Goal: Entertainment & Leisure: Consume media (video, audio)

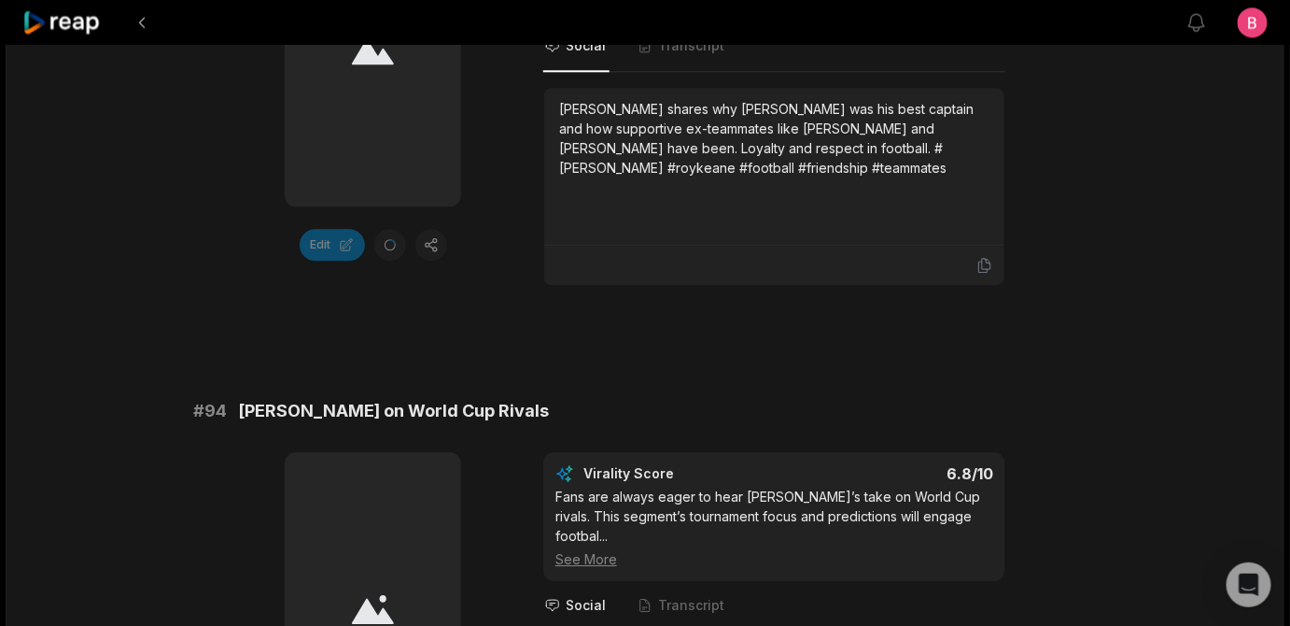
scroll to position [1094, 0]
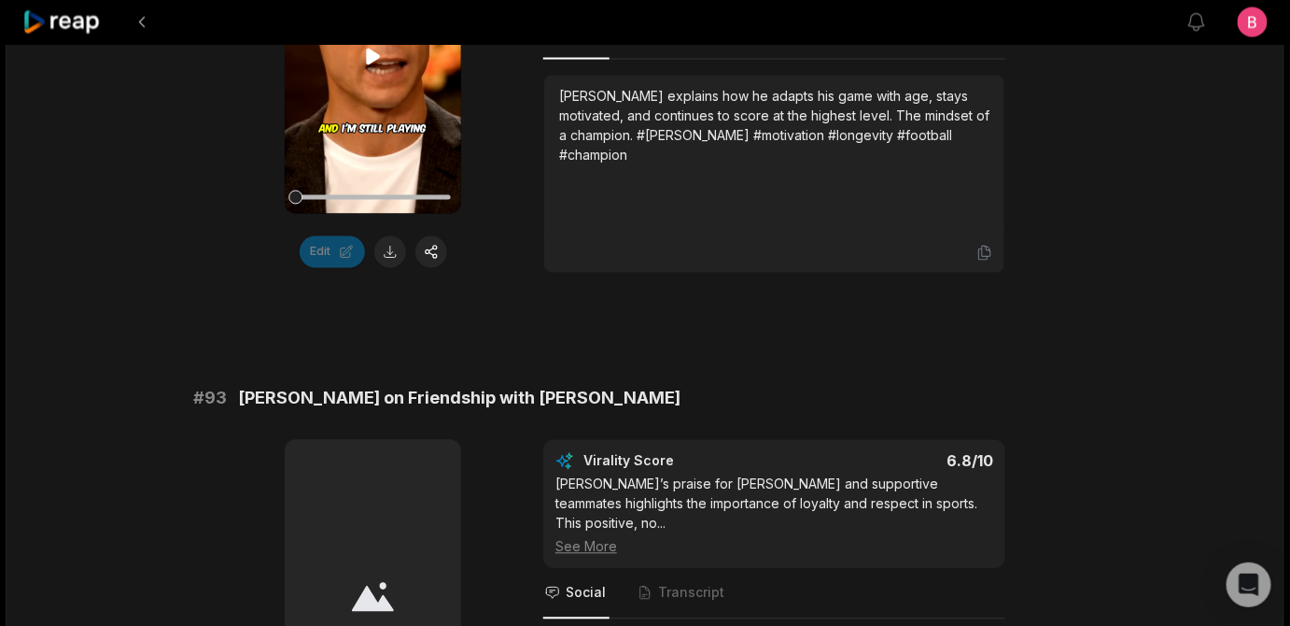
click at [392, 192] on video "Your browser does not support mp4 format." at bounding box center [373, 57] width 176 height 314
click at [203, 274] on div "00:23 Your browser does not support mp4 format. Edit Virality Score 6.9 /10 Thi…" at bounding box center [645, 86] width 904 height 373
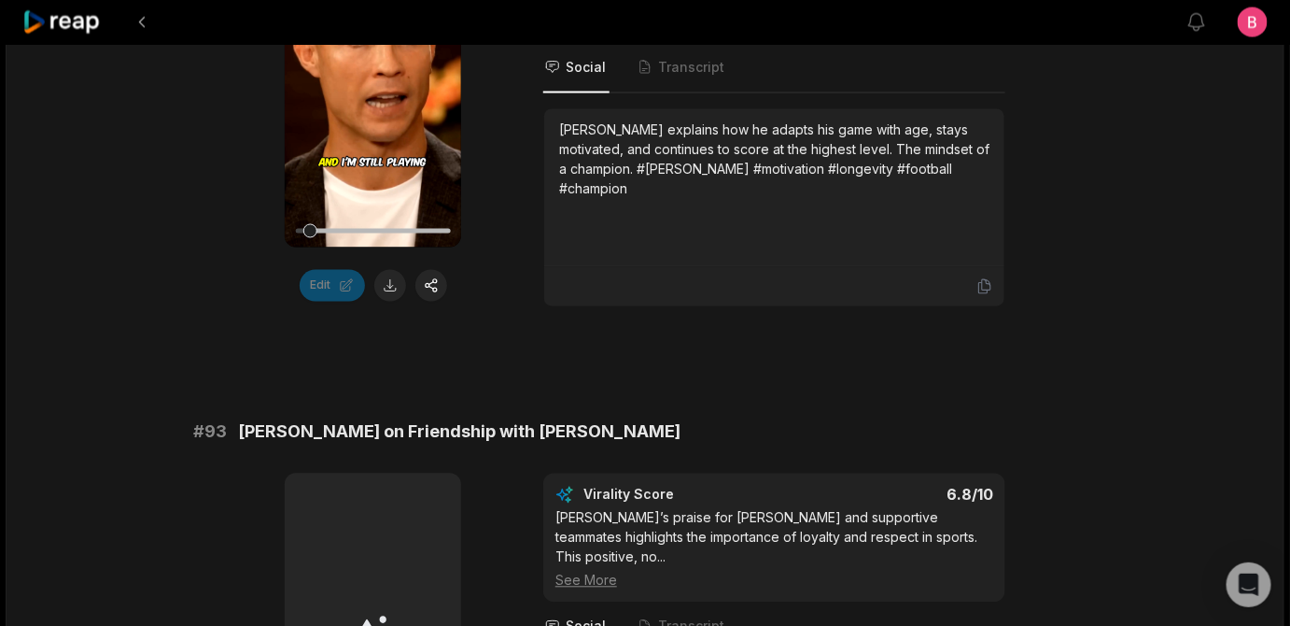
scroll to position [1026, 0]
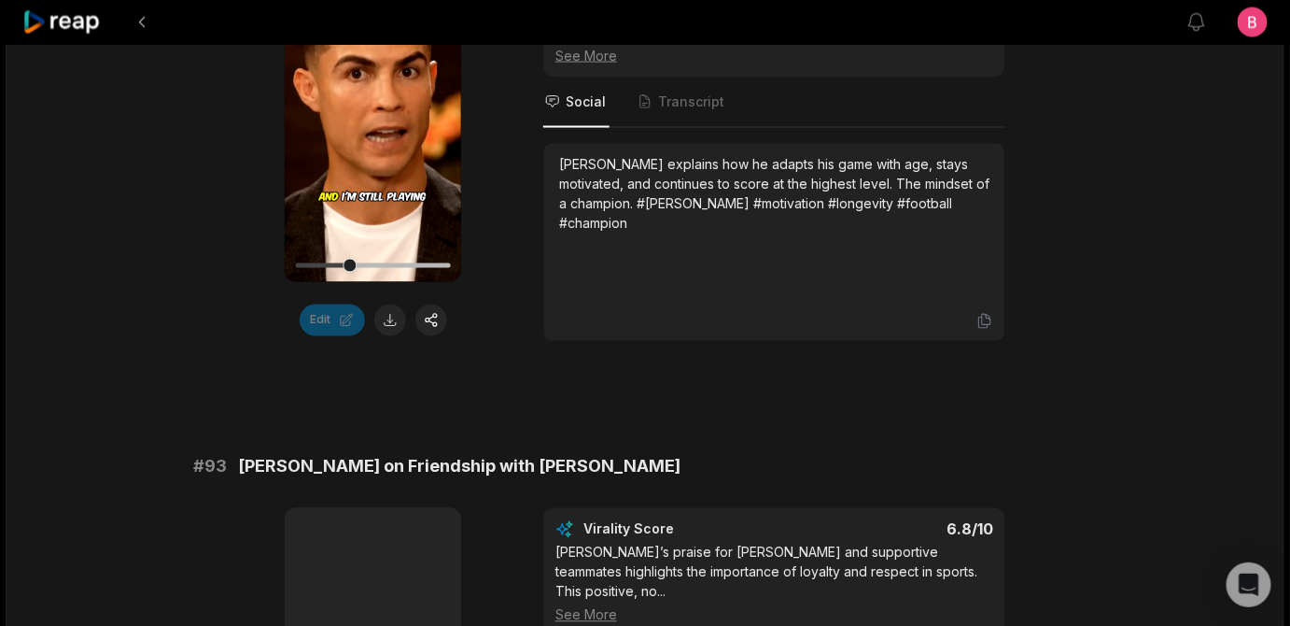
drag, startPoint x: 365, startPoint y: 232, endPoint x: 508, endPoint y: 153, distance: 163.0
click at [508, 153] on div "00:23 Your browser does not support mp4 format. Edit Virality Score 6.9 /10 Thi…" at bounding box center [645, 154] width 904 height 373
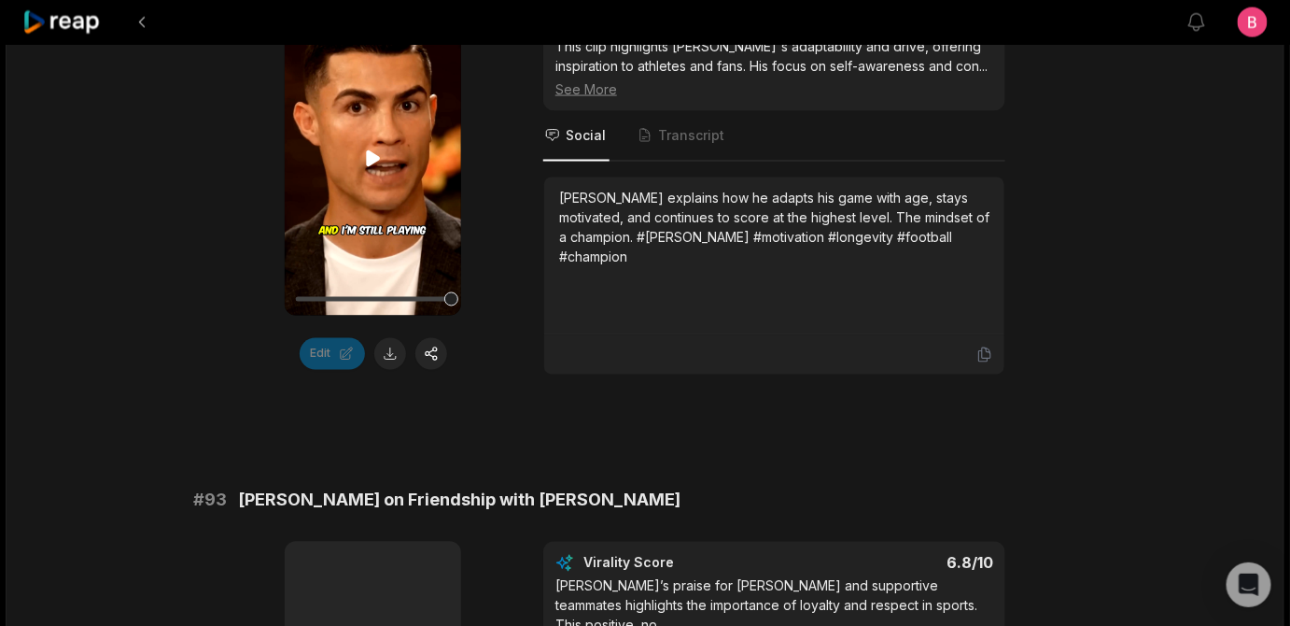
click at [354, 286] on video "Your browser does not support mp4 format." at bounding box center [373, 159] width 176 height 314
click at [605, 99] on div "See More" at bounding box center [775, 89] width 438 height 20
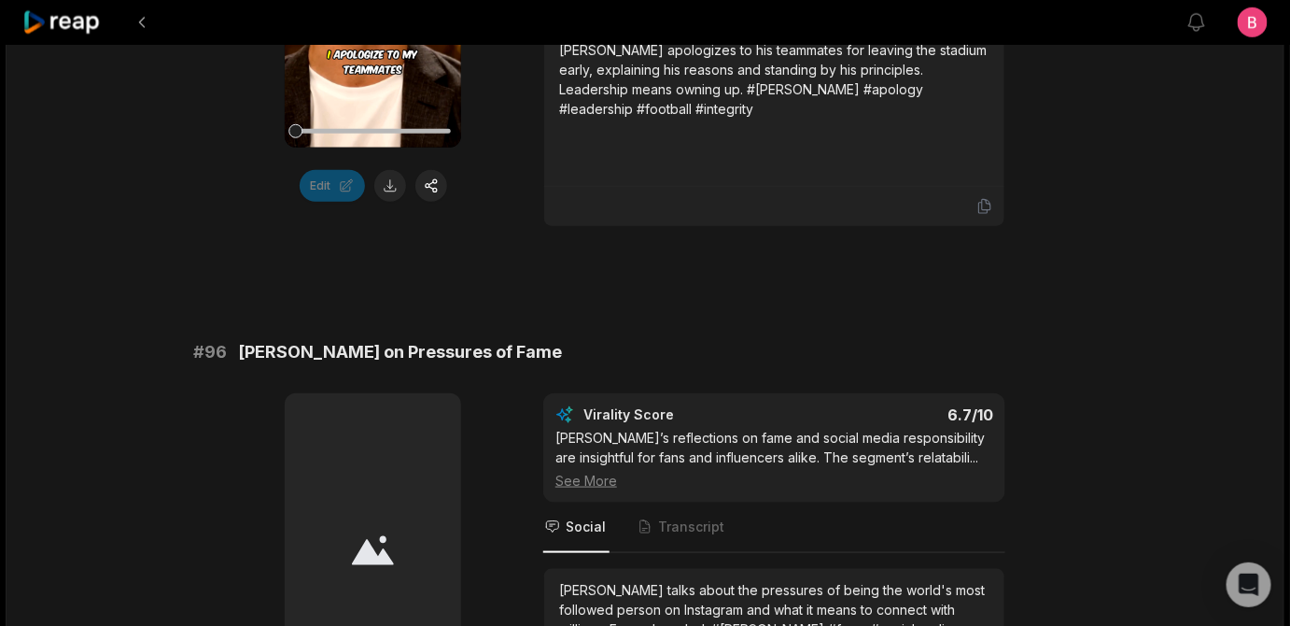
scroll to position [2872, 0]
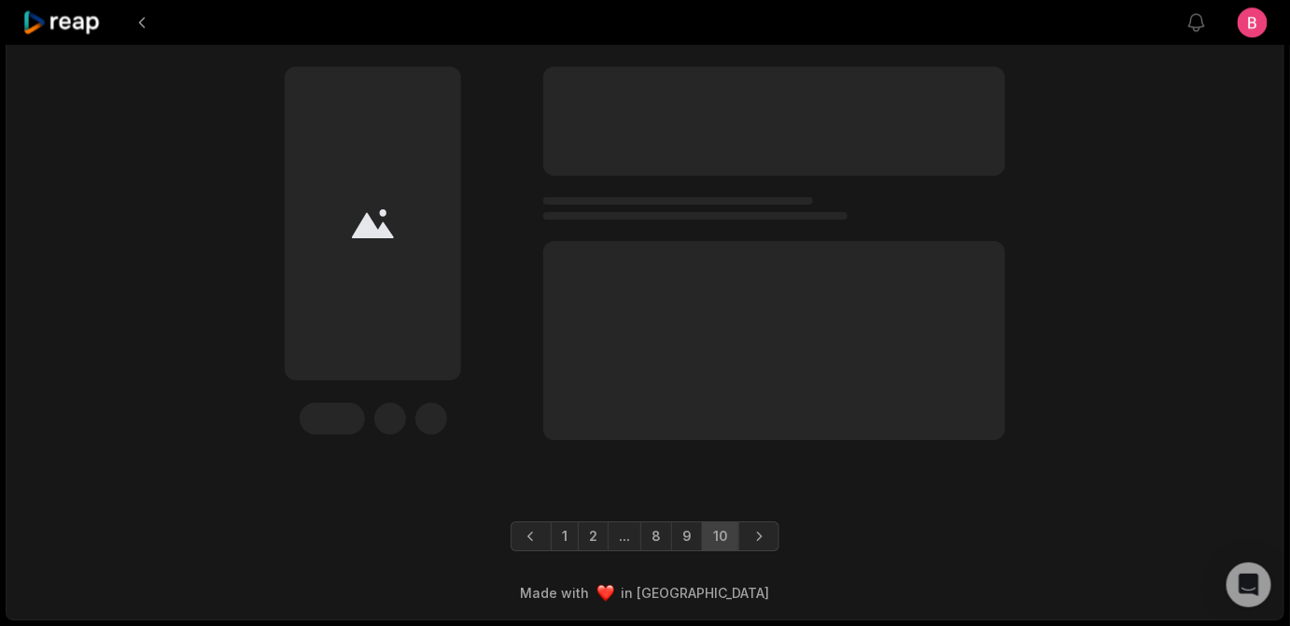
scroll to position [4816, 0]
click at [551, 531] on link "1" at bounding box center [565, 536] width 28 height 30
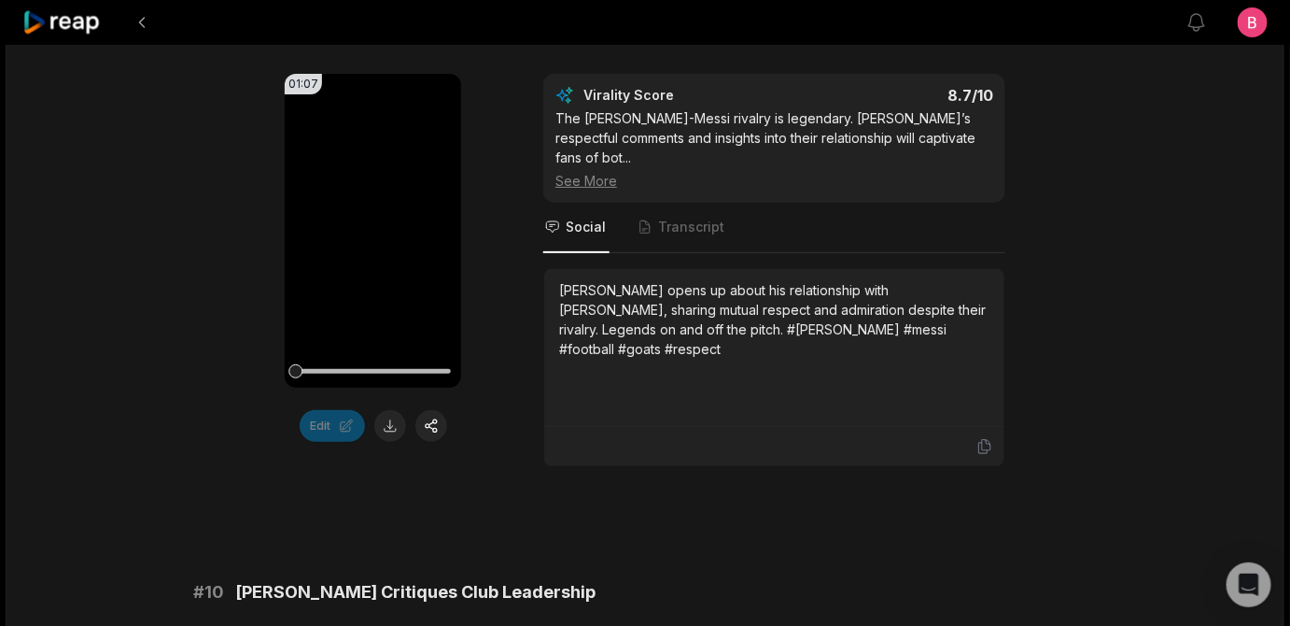
scroll to position [6642, 0]
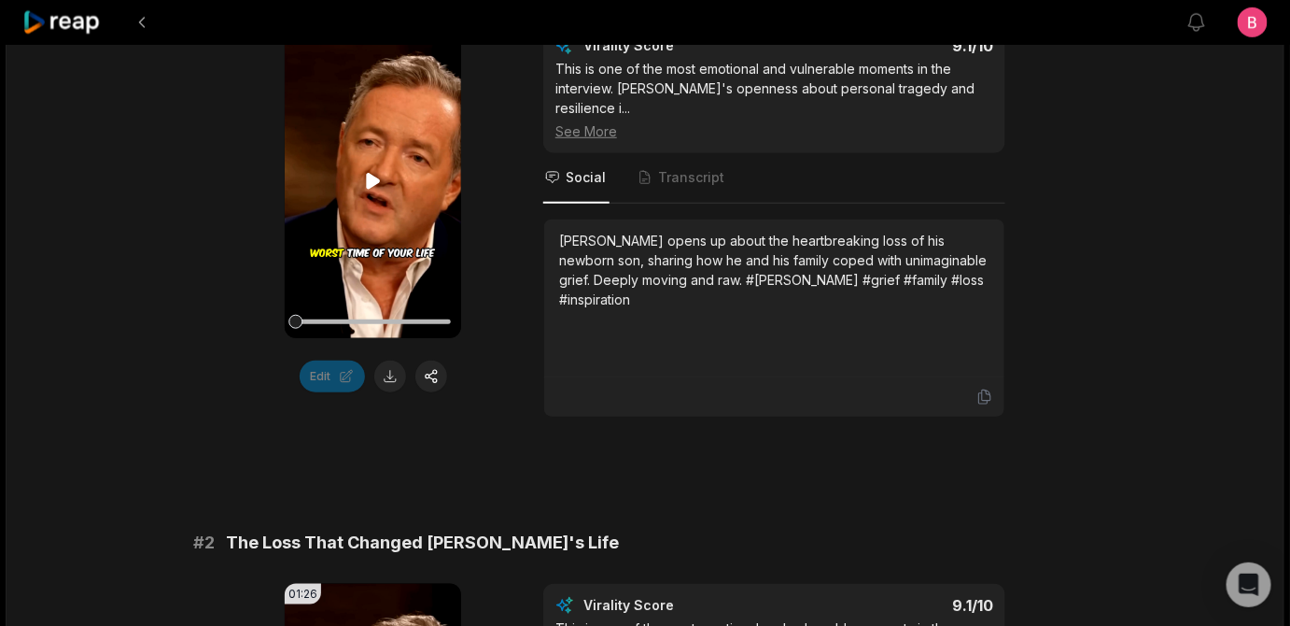
scroll to position [377, 0]
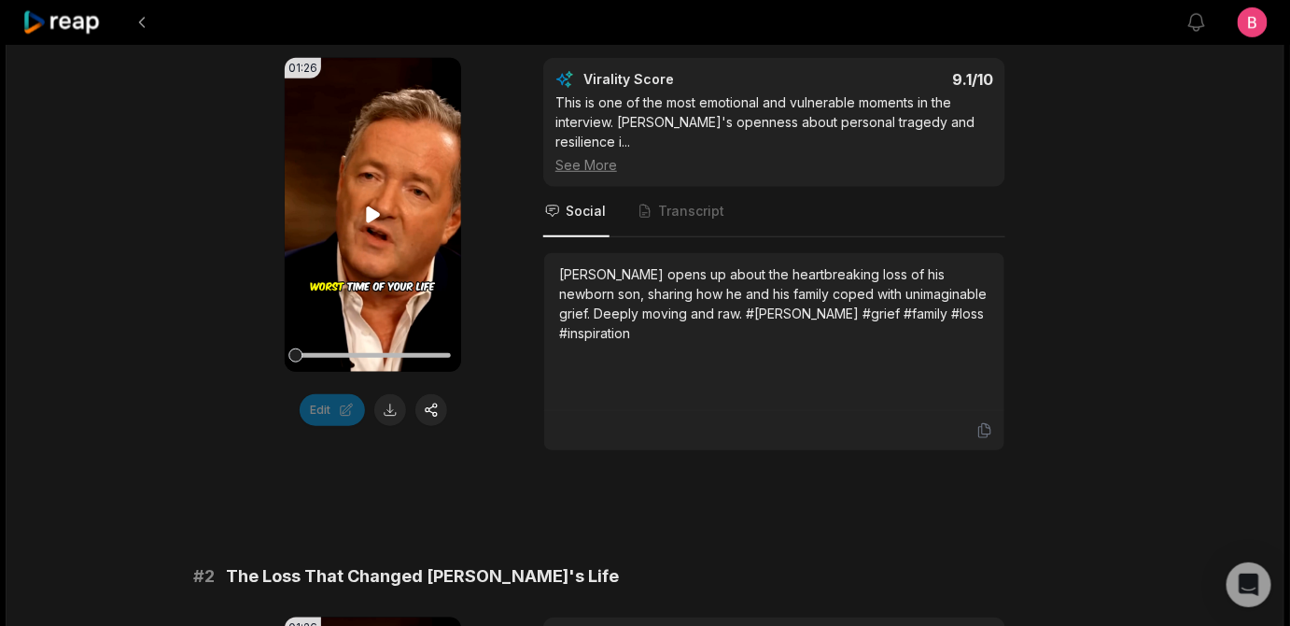
click at [367, 223] on icon at bounding box center [373, 215] width 14 height 16
click at [497, 314] on div "01:26 Your browser does not support mp4 format. Edit Virality Score 9.1 /10 Thi…" at bounding box center [645, 254] width 904 height 393
click at [515, 451] on div "01:26 Your browser does not support mp4 format. Edit Virality Score 9.1 /10 Thi…" at bounding box center [645, 254] width 904 height 393
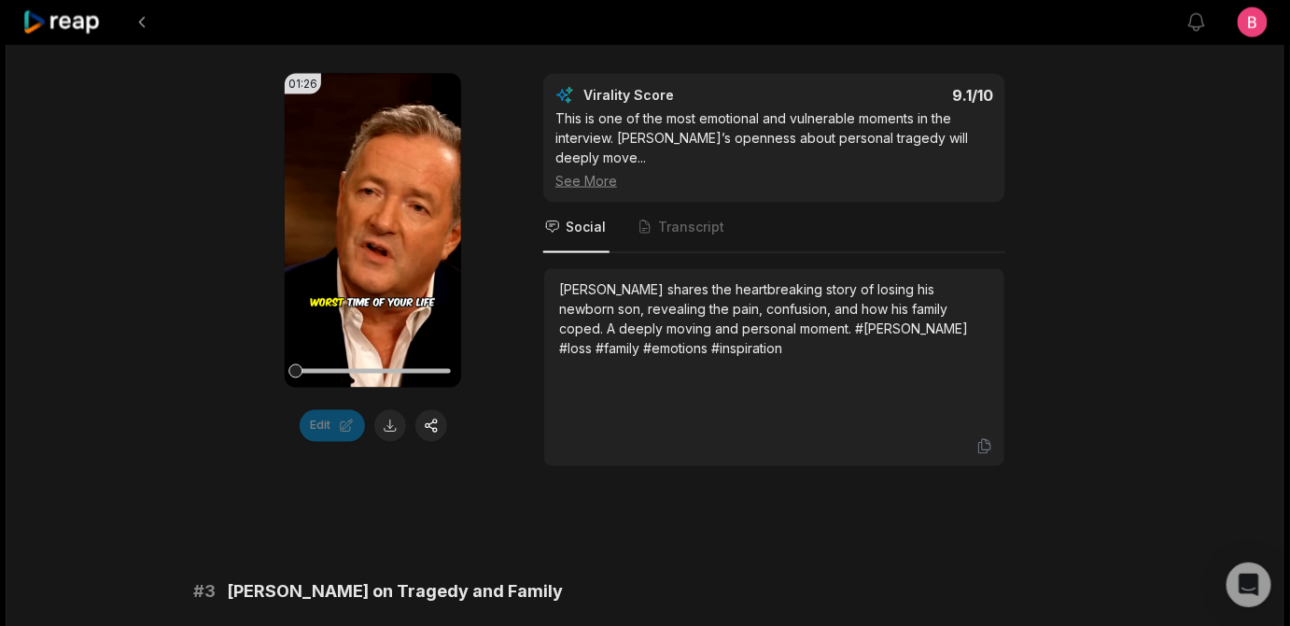
scroll to position [373, 0]
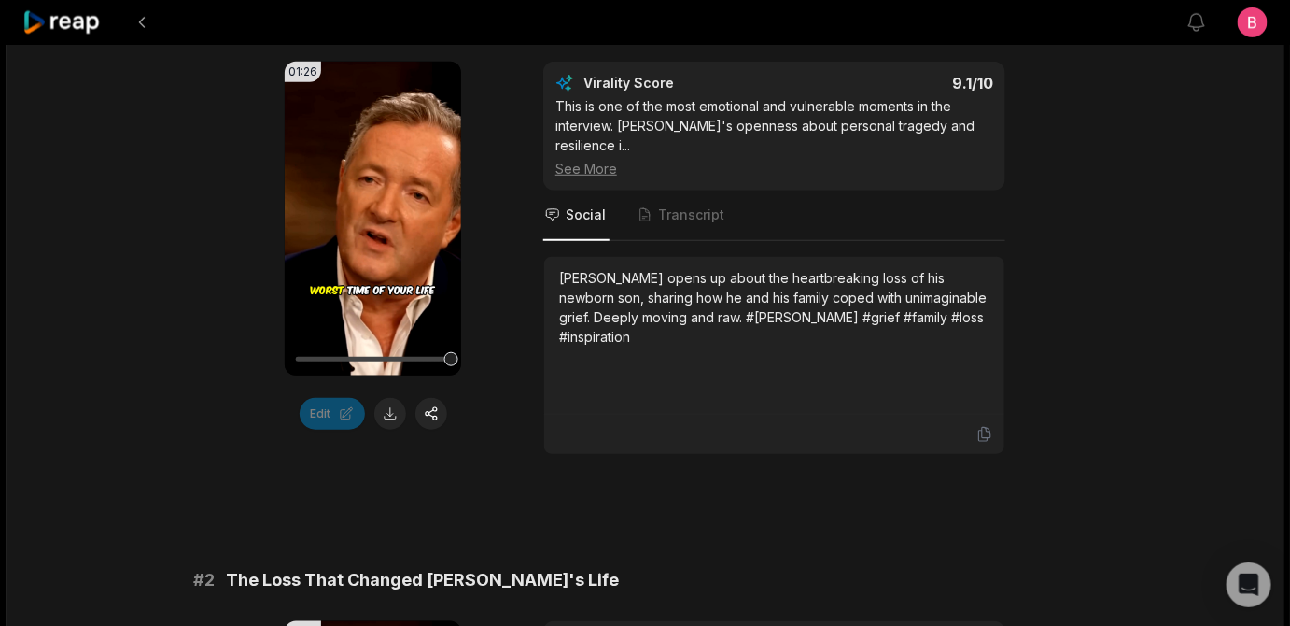
click at [513, 455] on div "01:26 Your browser does not support mp4 format. Edit Virality Score 9.1 /10 Thi…" at bounding box center [645, 258] width 904 height 393
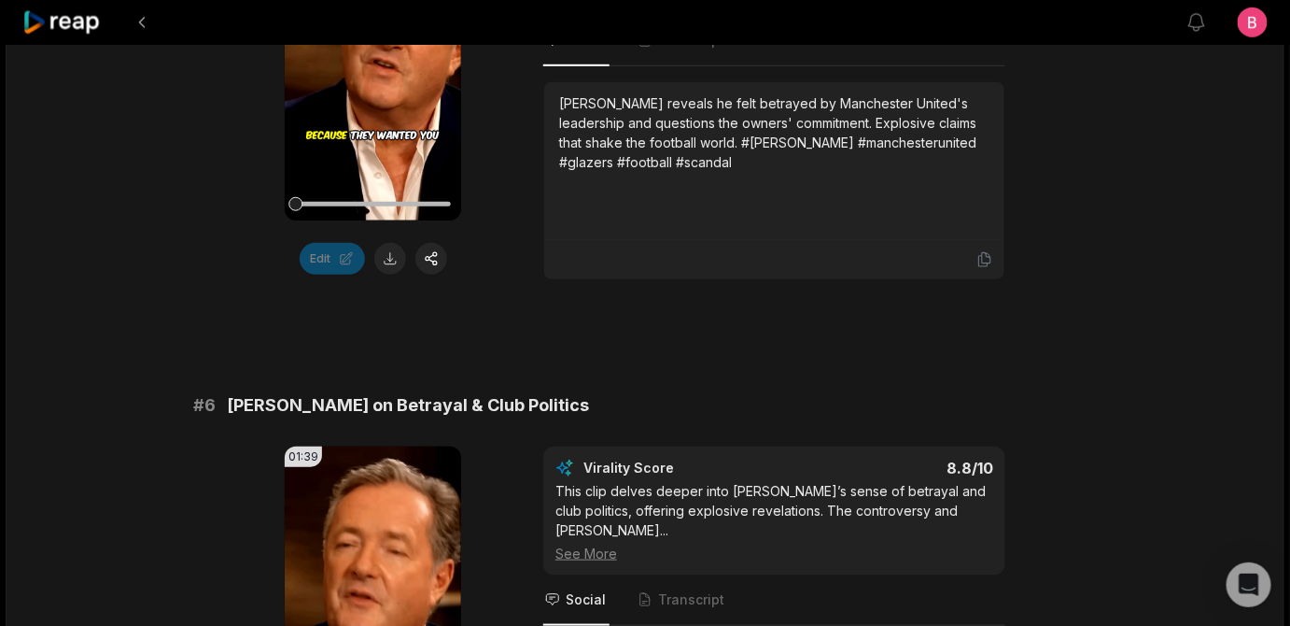
scroll to position [2800, 0]
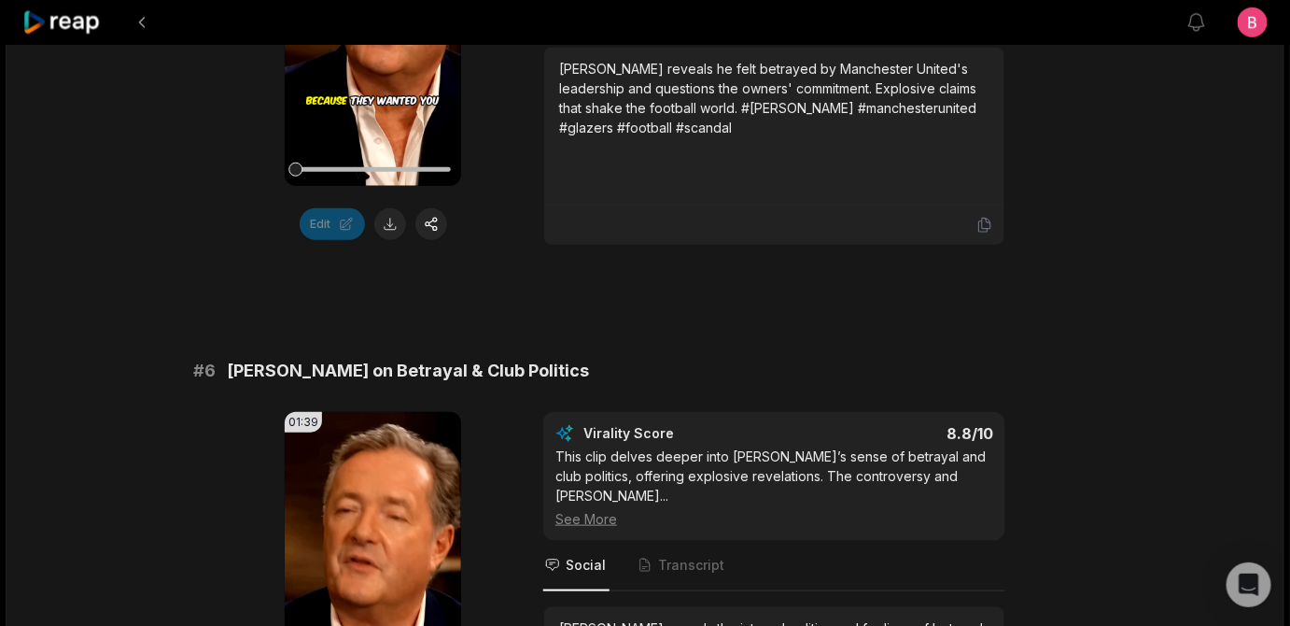
click at [364, 40] on icon at bounding box center [373, 29] width 22 height 22
click at [511, 246] on div "01:04 Your browser does not support mp4 format. Edit Virality Score 9 /10 Ronal…" at bounding box center [645, 58] width 904 height 373
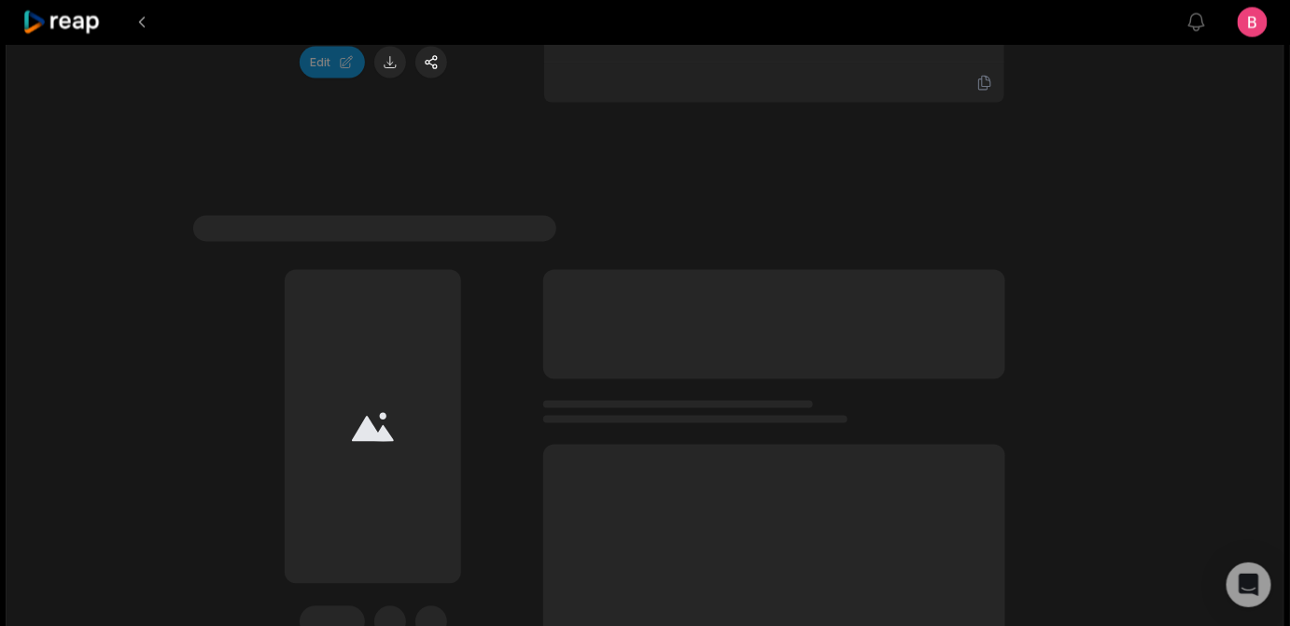
scroll to position [5964, 0]
